Goal: Task Accomplishment & Management: Complete application form

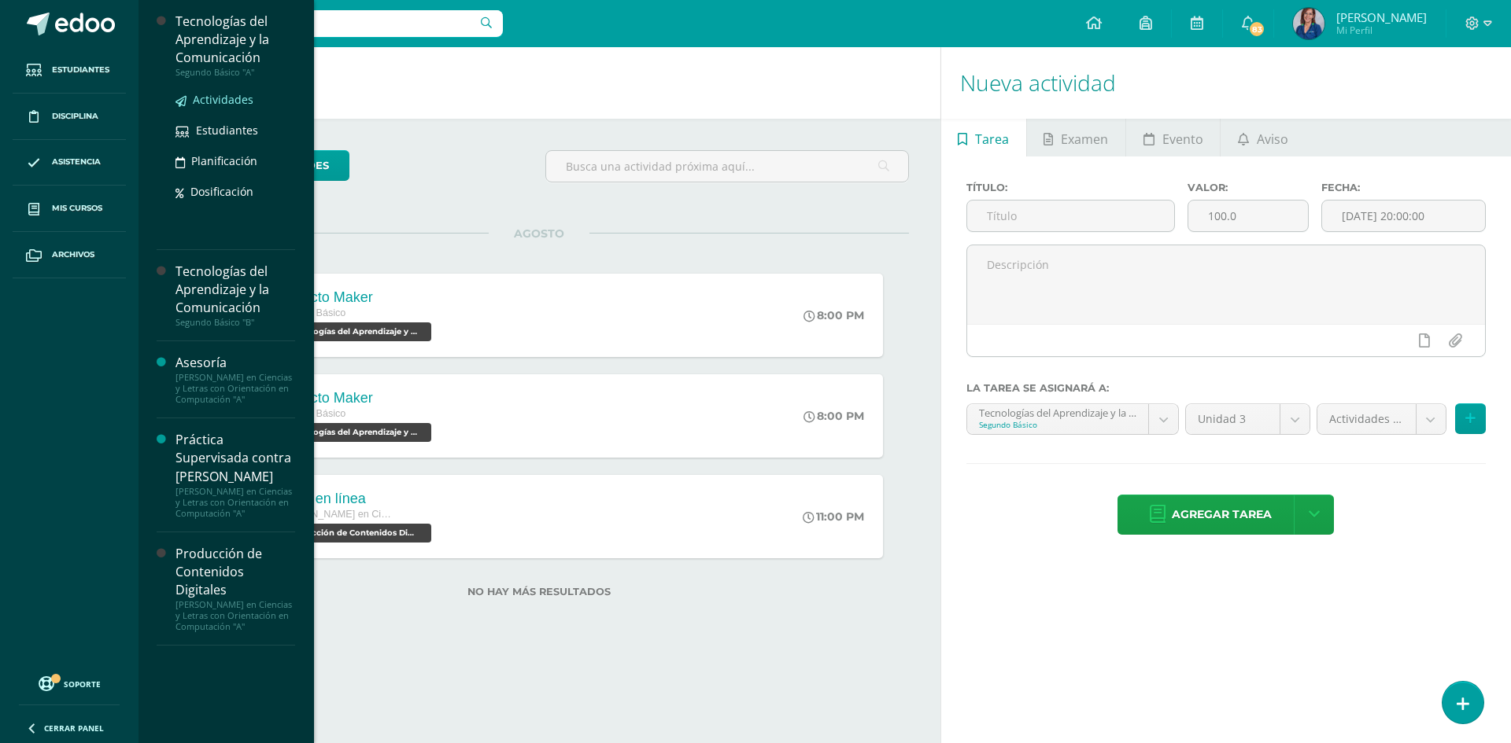
click at [238, 100] on span "Actividades" at bounding box center [223, 99] width 61 height 15
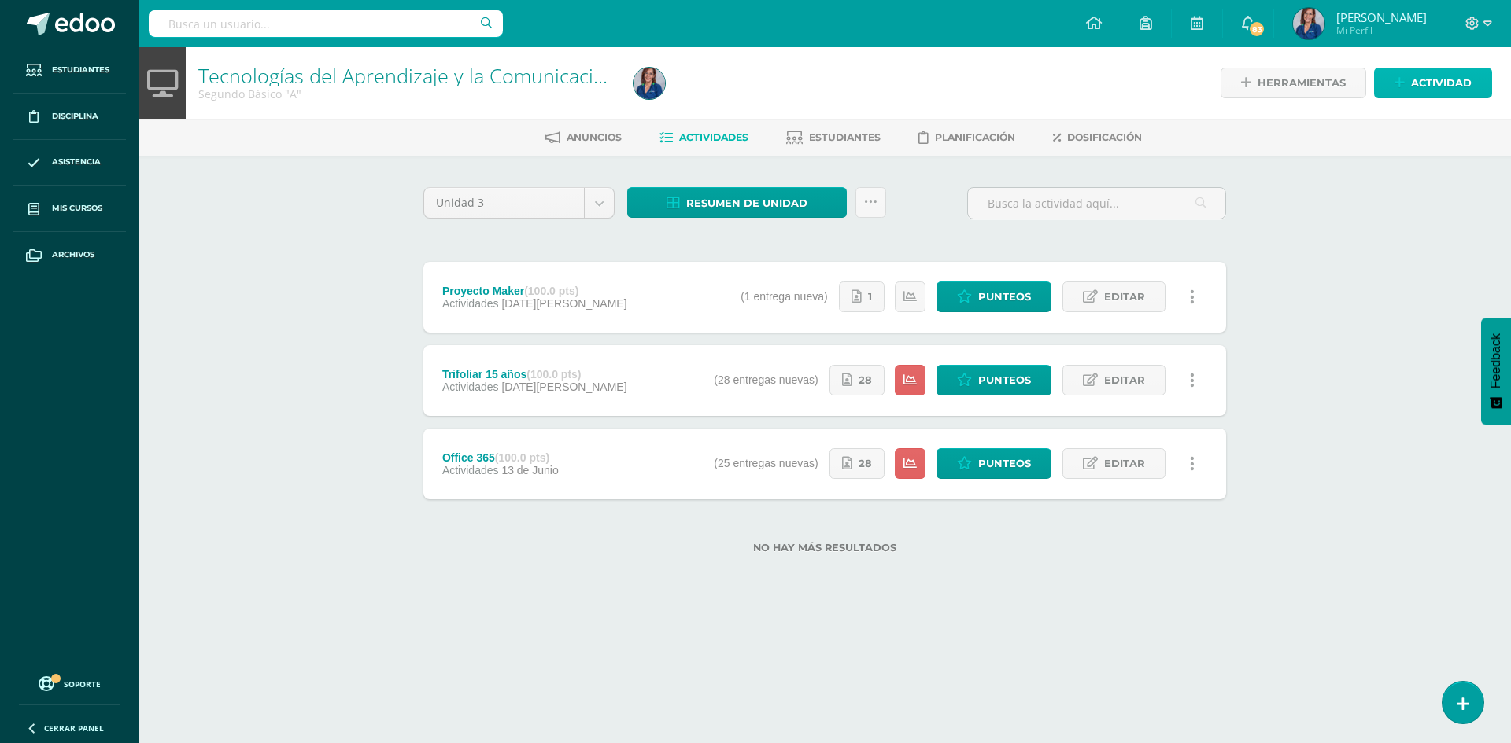
click at [1406, 85] on link "Actividad" at bounding box center [1433, 83] width 118 height 31
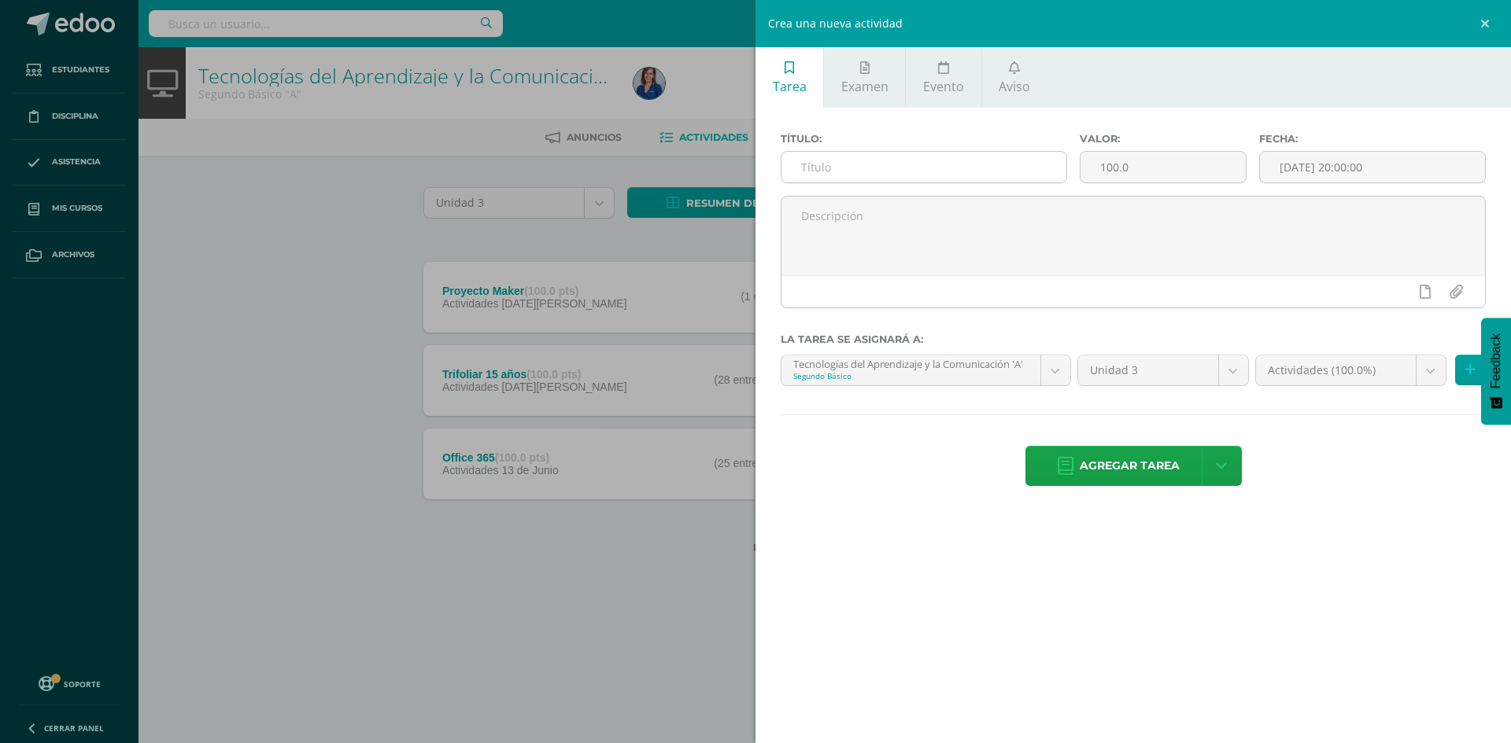
click at [921, 168] on input "text" at bounding box center [923, 167] width 285 height 31
type input "Combinación de correspondencia"
click at [1374, 161] on input "[DATE] 20:00:00" at bounding box center [1372, 167] width 225 height 31
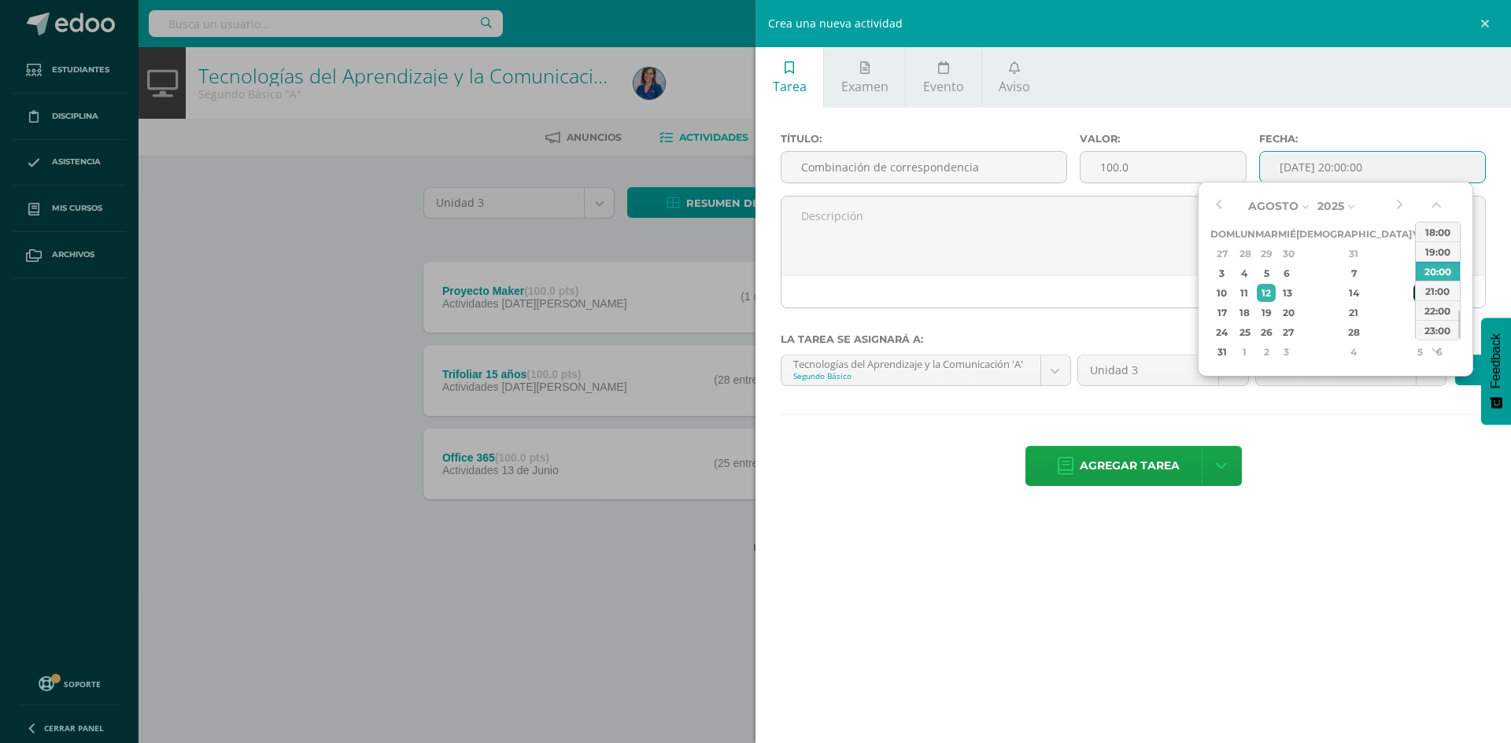
click at [1413, 286] on div "15" at bounding box center [1420, 293] width 14 height 18
type input "2025-08-15 20:00"
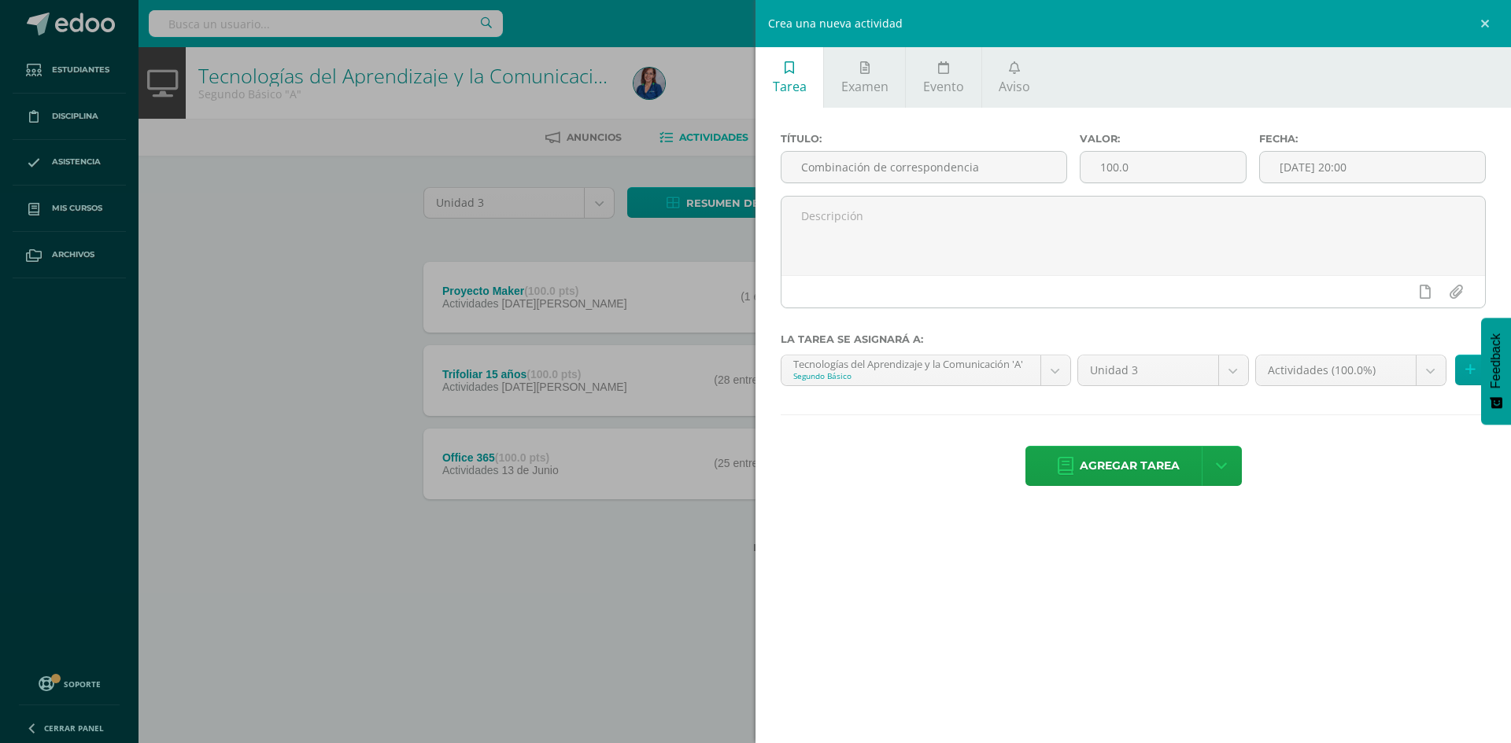
click at [1334, 502] on div "Título: Combinación de correspondencia Valor: 100.0 Fecha: 2025-08-15 20:00 La …" at bounding box center [1132, 311] width 755 height 407
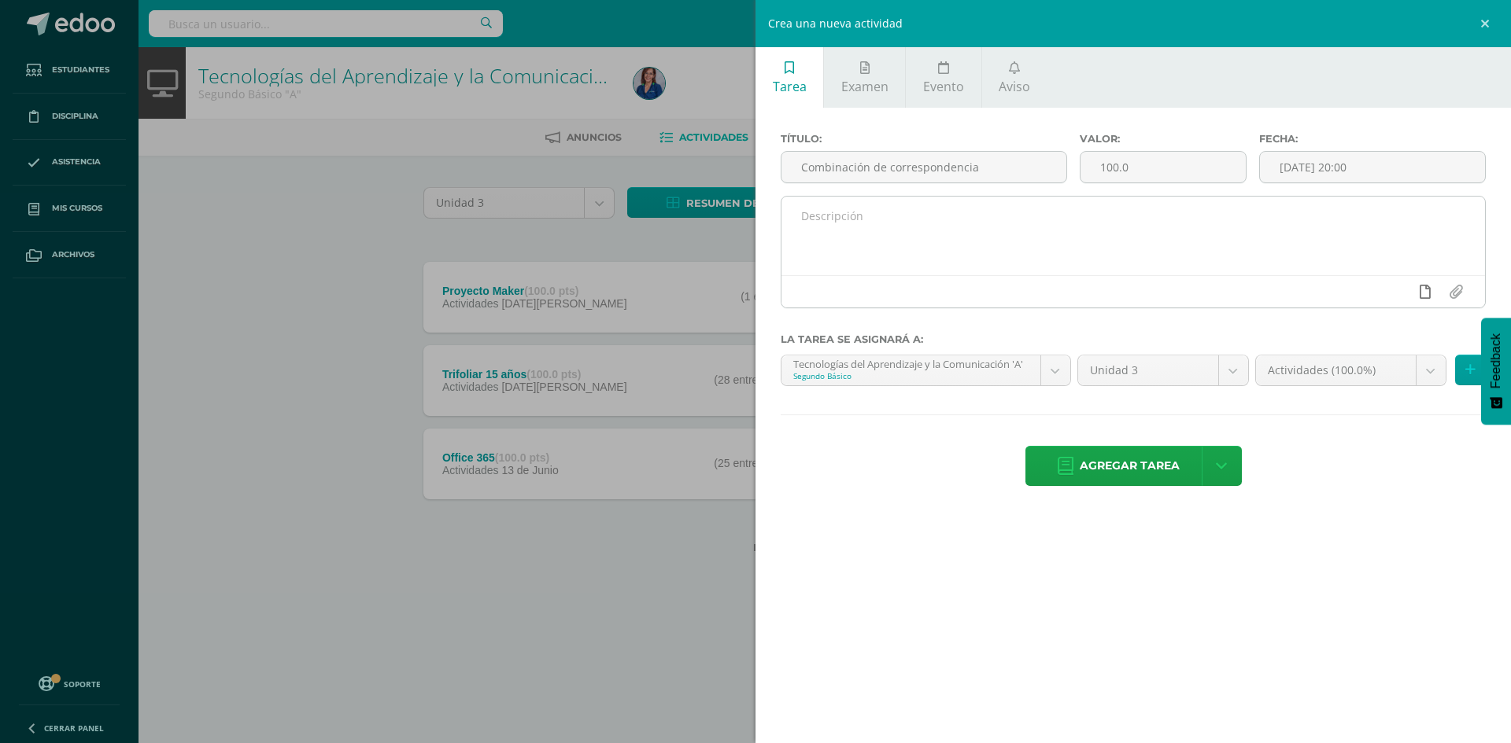
click at [1422, 292] on icon at bounding box center [1424, 292] width 11 height 14
click at [1388, 295] on icon at bounding box center [1394, 292] width 14 height 14
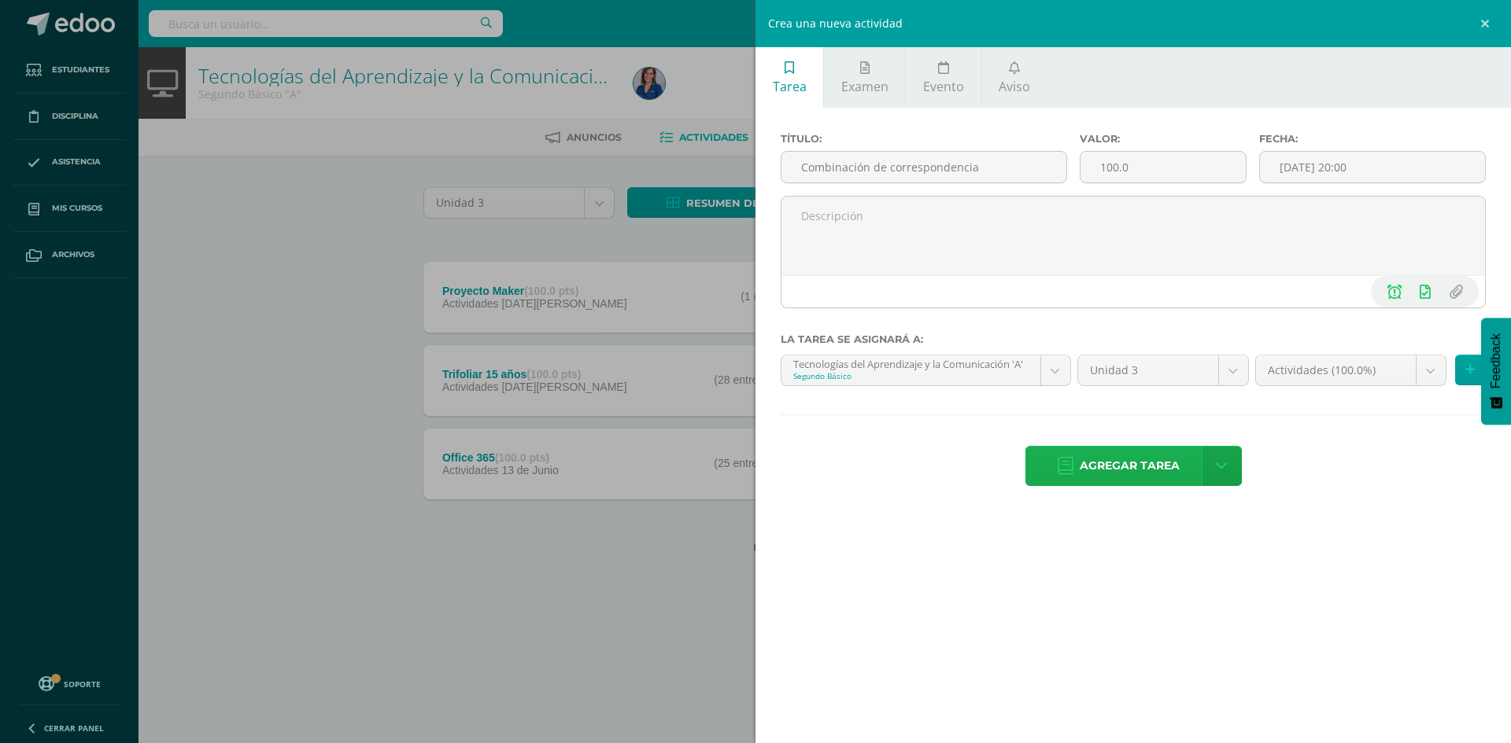
click at [1123, 467] on span "Agregar tarea" at bounding box center [1129, 466] width 100 height 39
